Goal: Transaction & Acquisition: Subscribe to service/newsletter

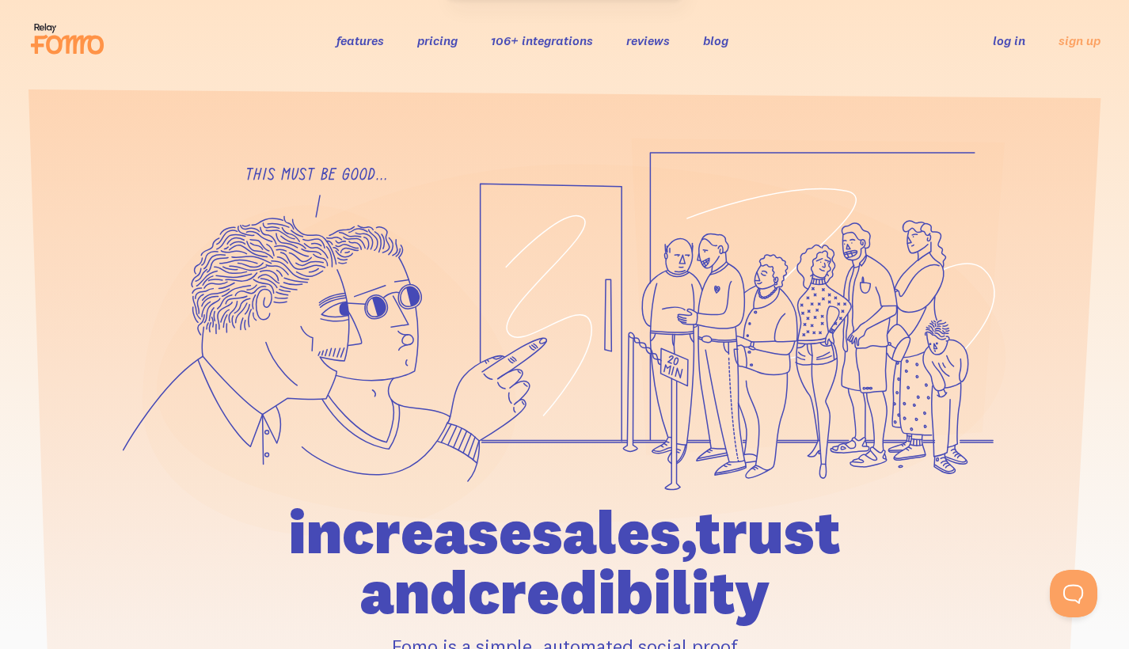
click at [453, 47] on link "pricing" at bounding box center [437, 40] width 40 height 16
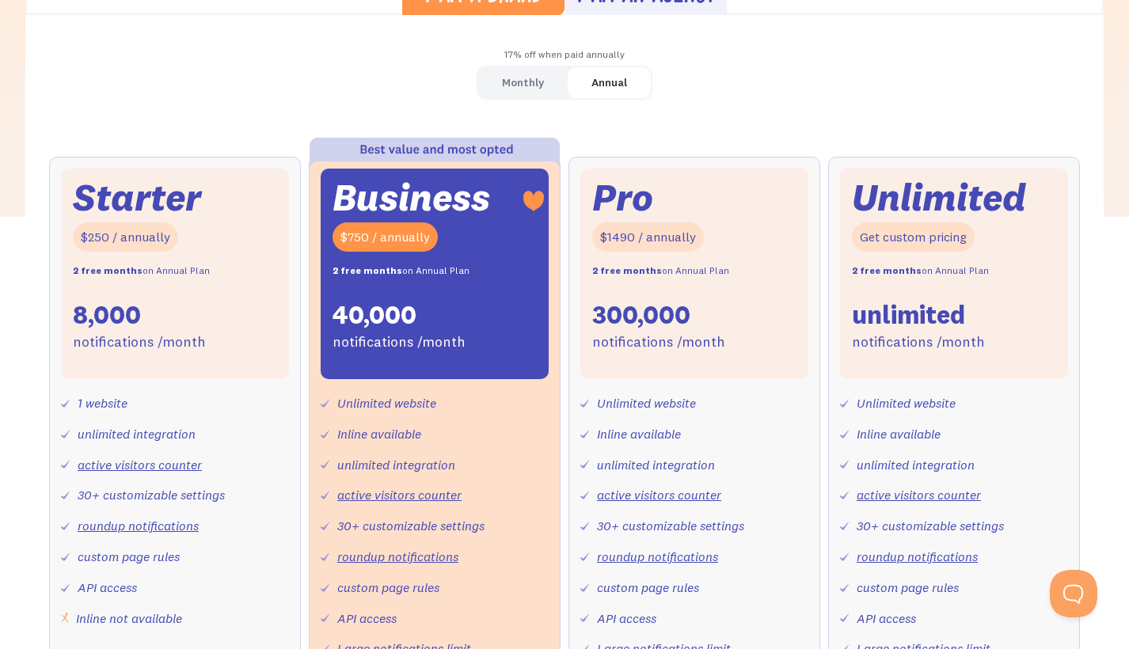
scroll to position [496, 0]
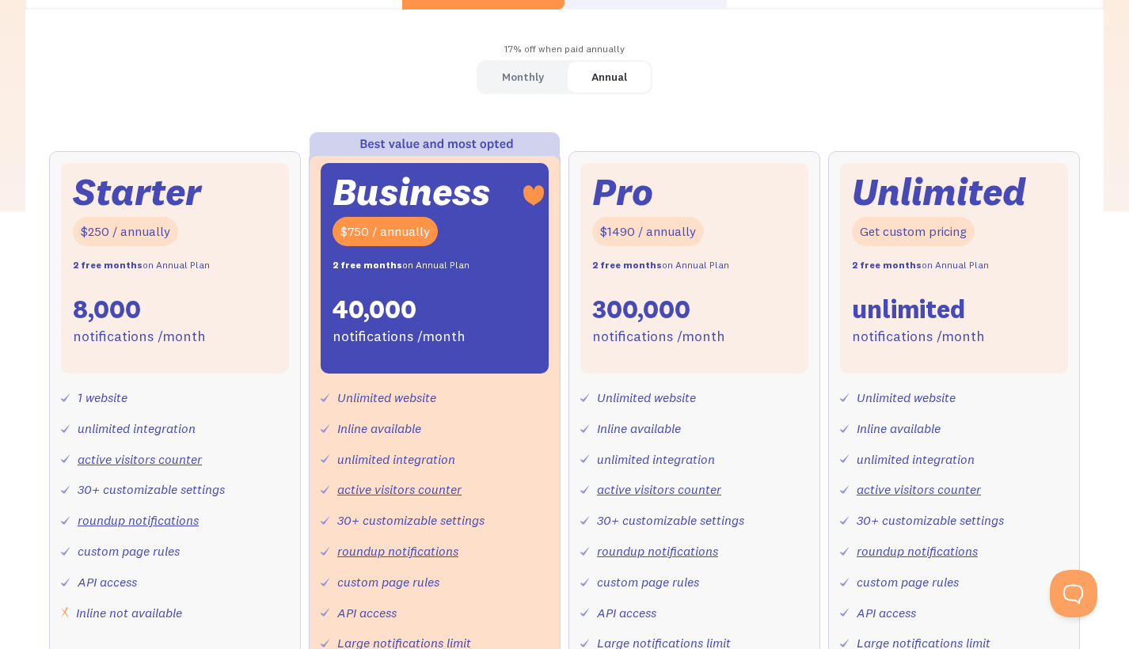
click at [545, 73] on link "Monthly" at bounding box center [522, 77] width 89 height 31
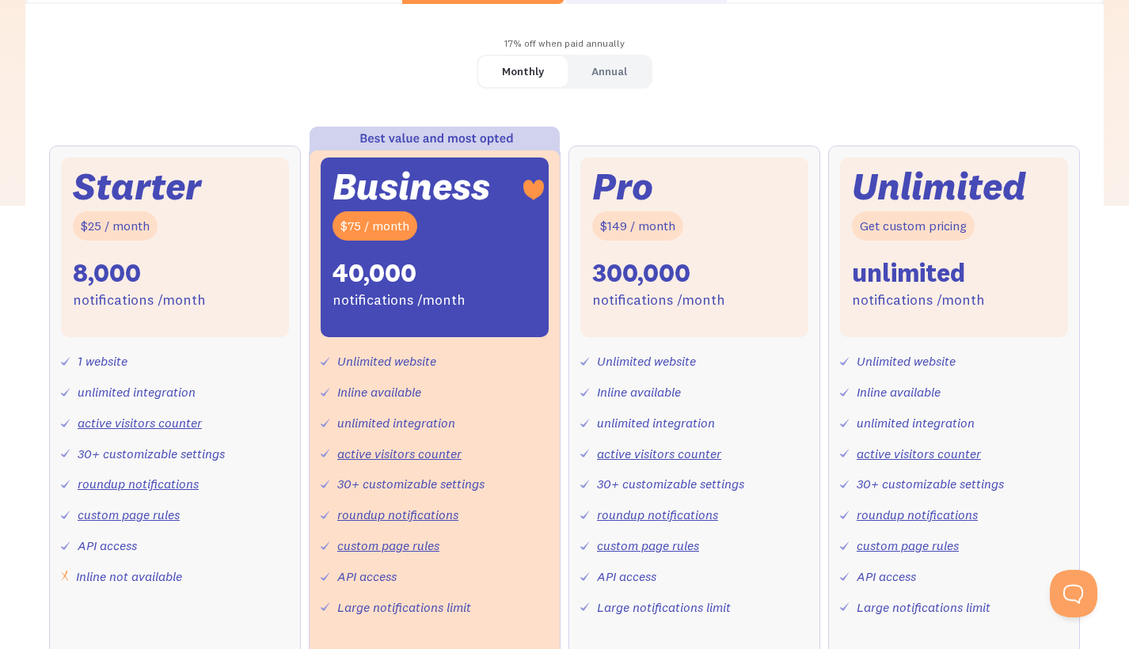
scroll to position [503, 0]
click at [235, 287] on div "Starter $25 / month 8,000 notifications /month" at bounding box center [175, 247] width 228 height 180
click at [272, 216] on div "Starter $25 / month 8,000 notifications /month" at bounding box center [175, 247] width 228 height 180
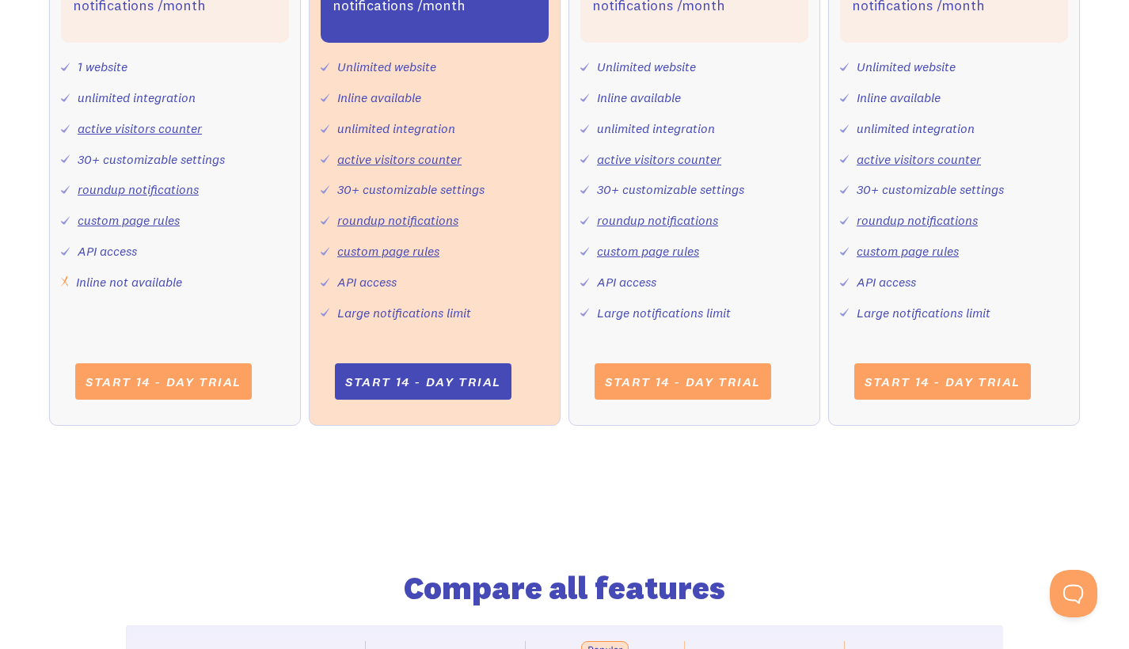
scroll to position [799, 0]
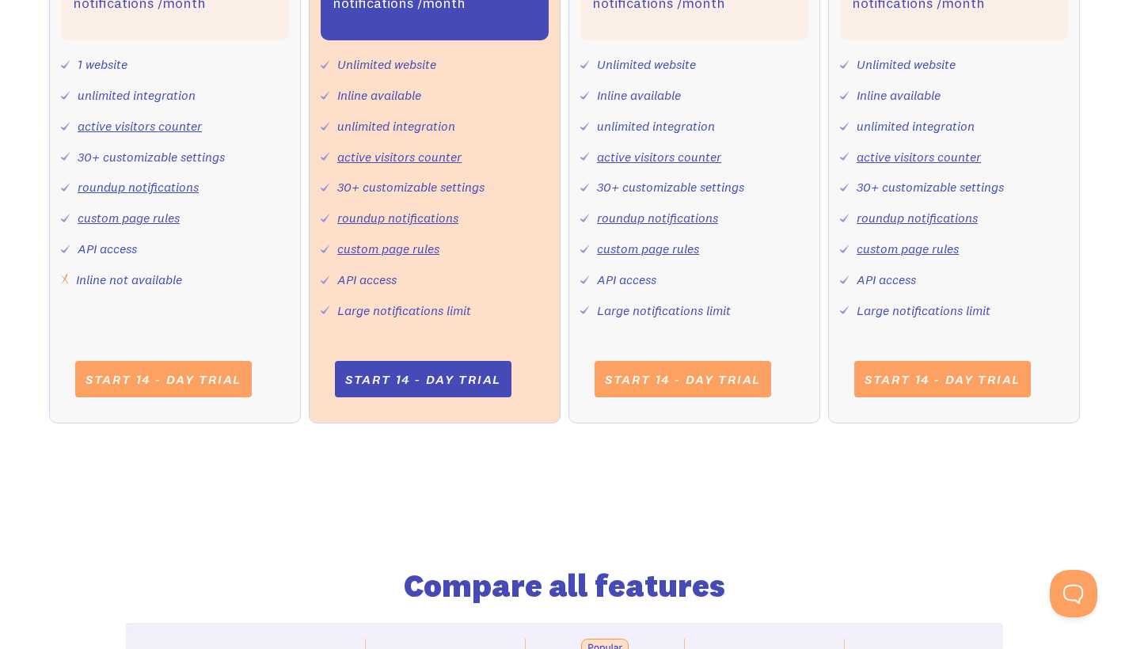
click at [387, 89] on div "Inline available" at bounding box center [379, 95] width 84 height 23
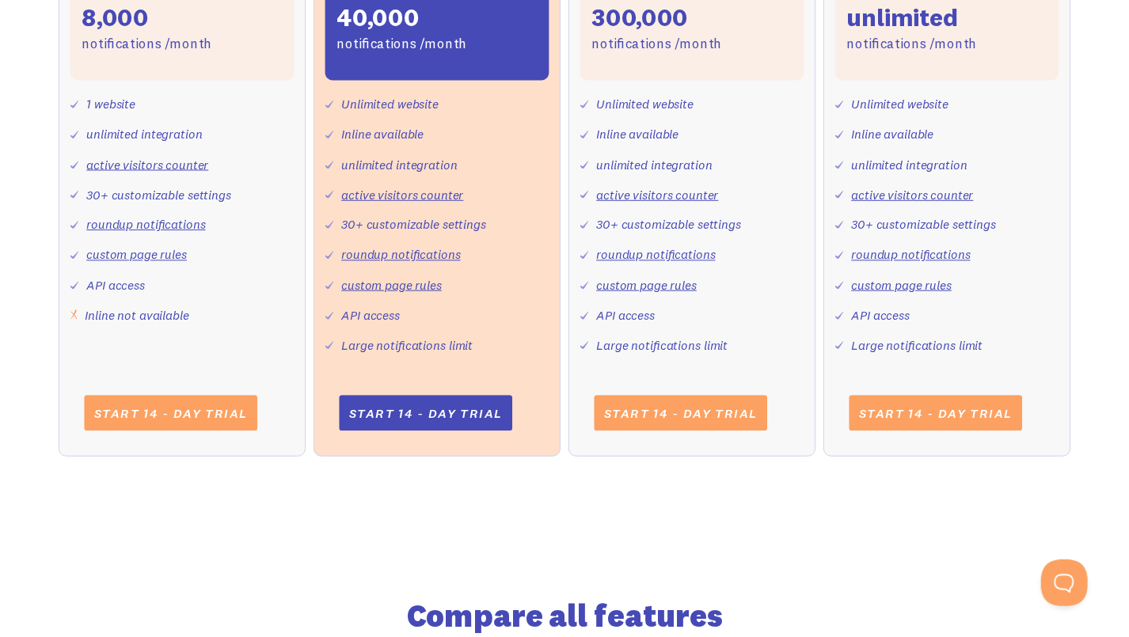
scroll to position [385, 0]
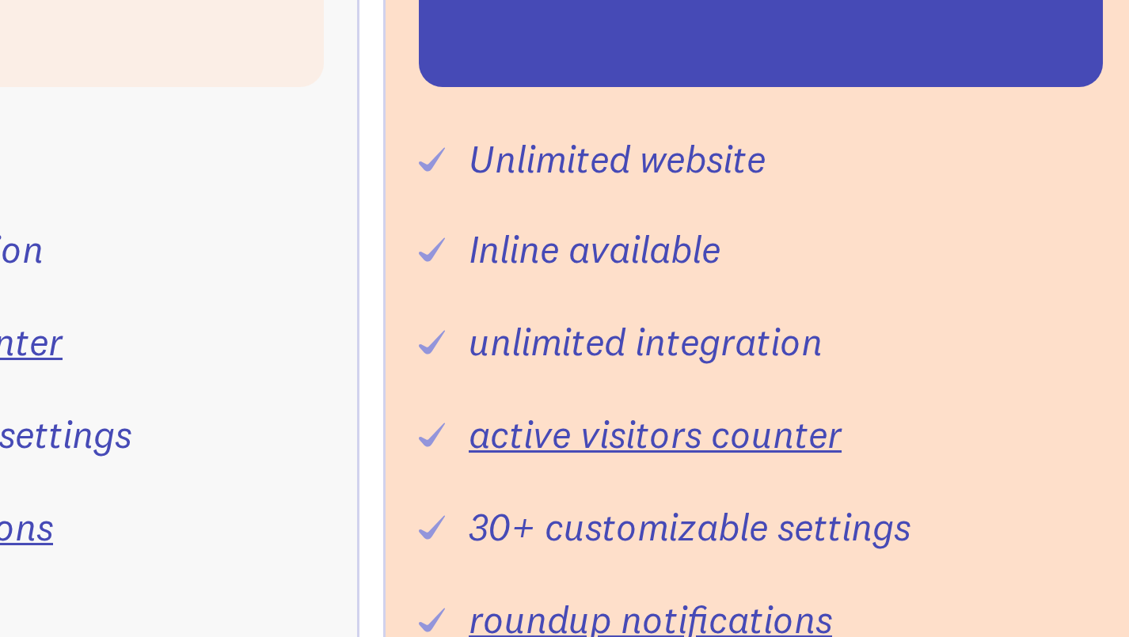
click at [325, 454] on div "Unlimited website Inline available unlimited integration active visitors counte…" at bounding box center [435, 594] width 228 height 281
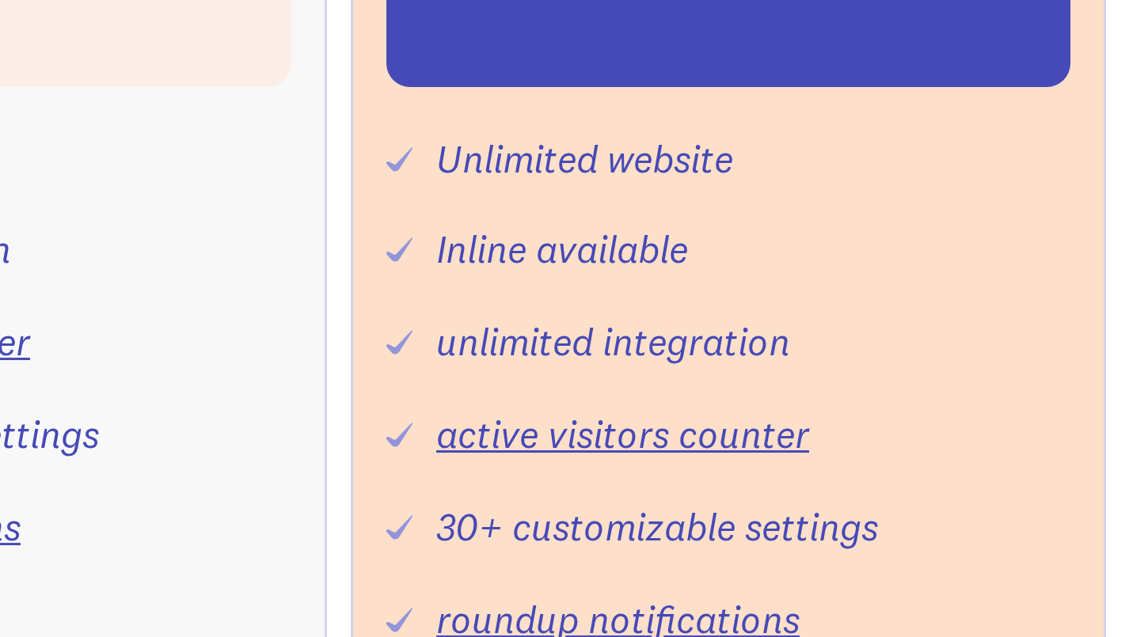
click at [325, 454] on div "Unlimited website Inline available unlimited integration active visitors counte…" at bounding box center [435, 594] width 228 height 281
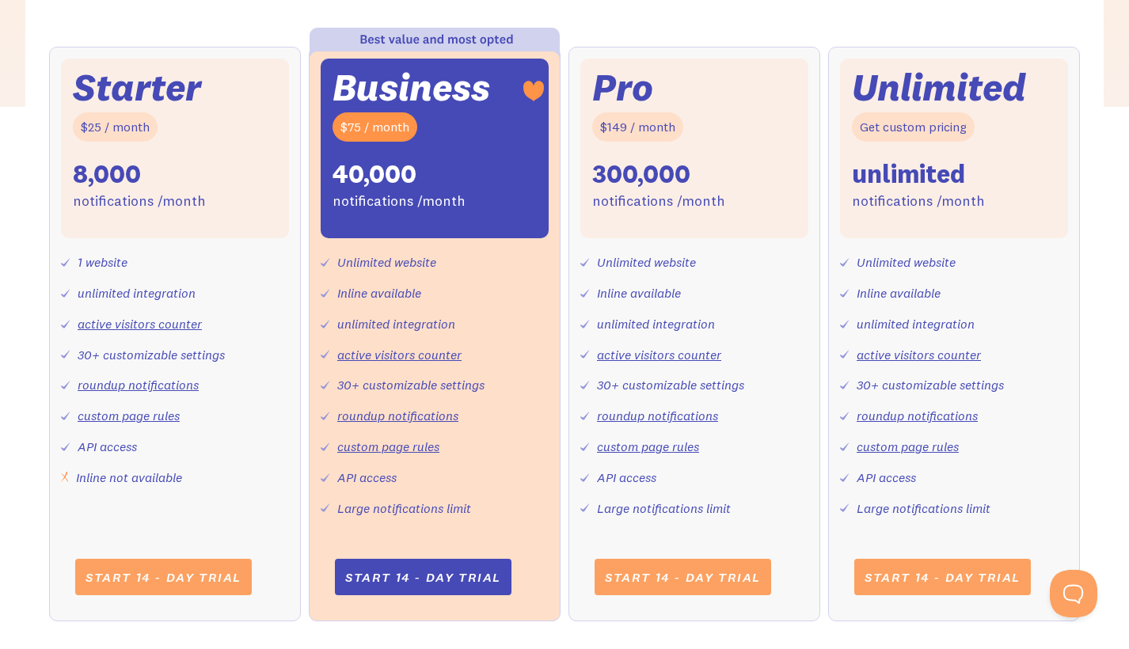
scroll to position [602, 0]
click at [210, 105] on div "Starter $25 / month 8,000 notifications /month" at bounding box center [175, 148] width 228 height 180
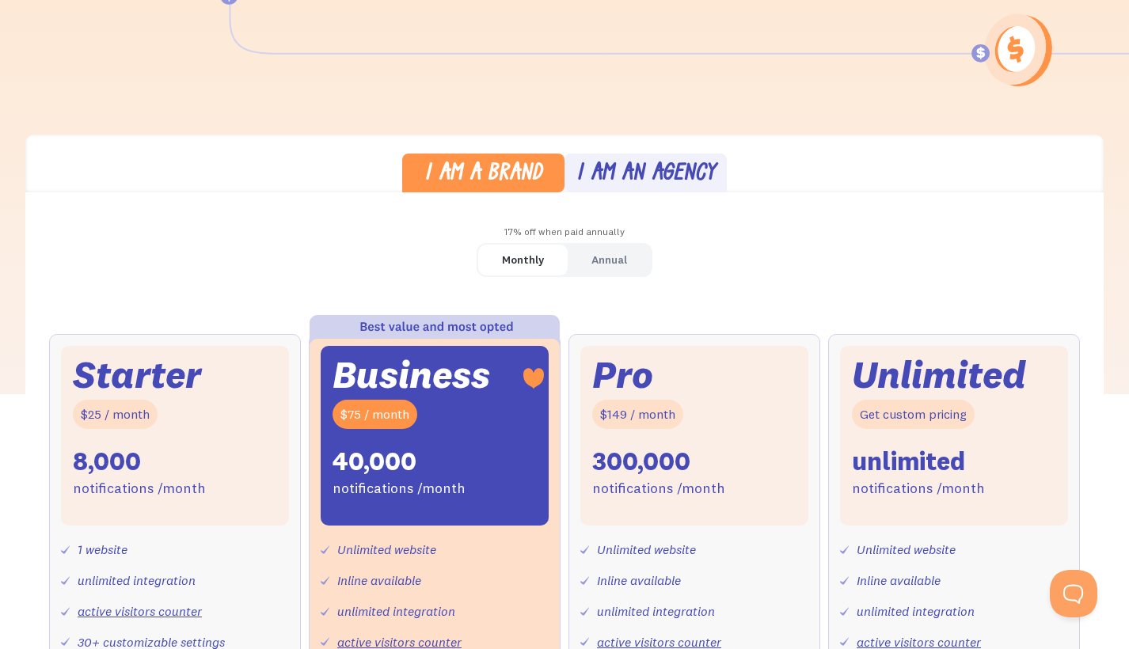
scroll to position [313, 0]
